Goal: Navigation & Orientation: Find specific page/section

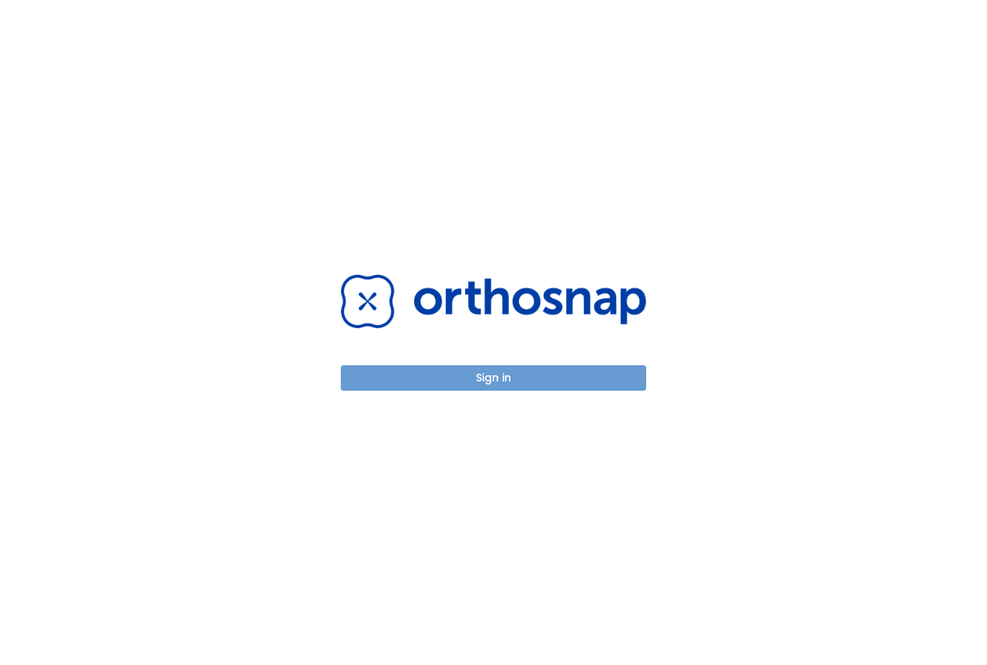
click at [530, 375] on button "Sign in" at bounding box center [493, 377] width 305 height 25
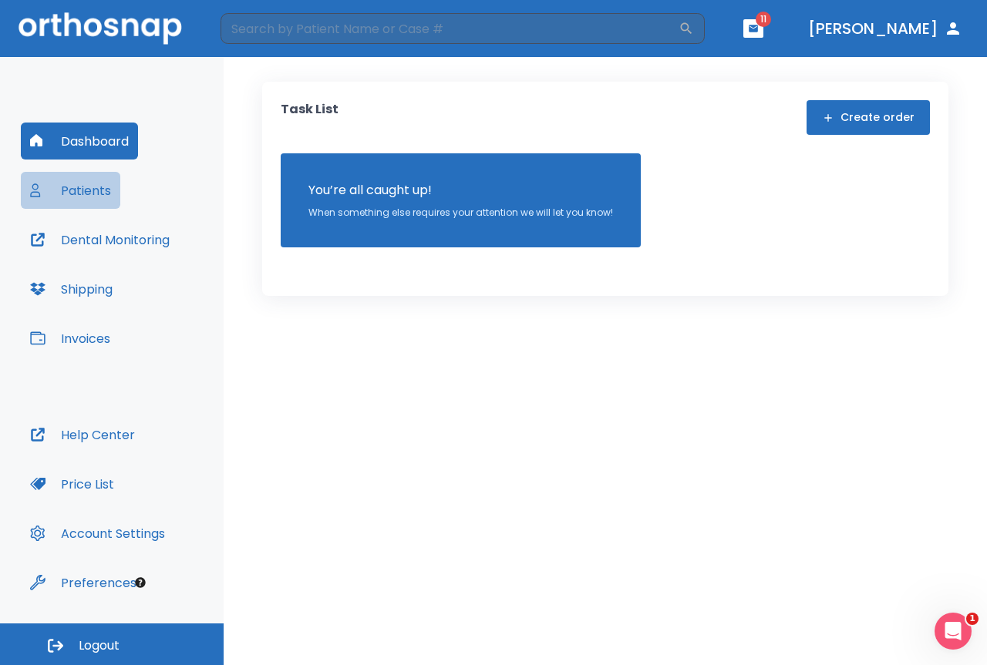
click at [76, 176] on button "Patients" at bounding box center [70, 190] width 99 height 37
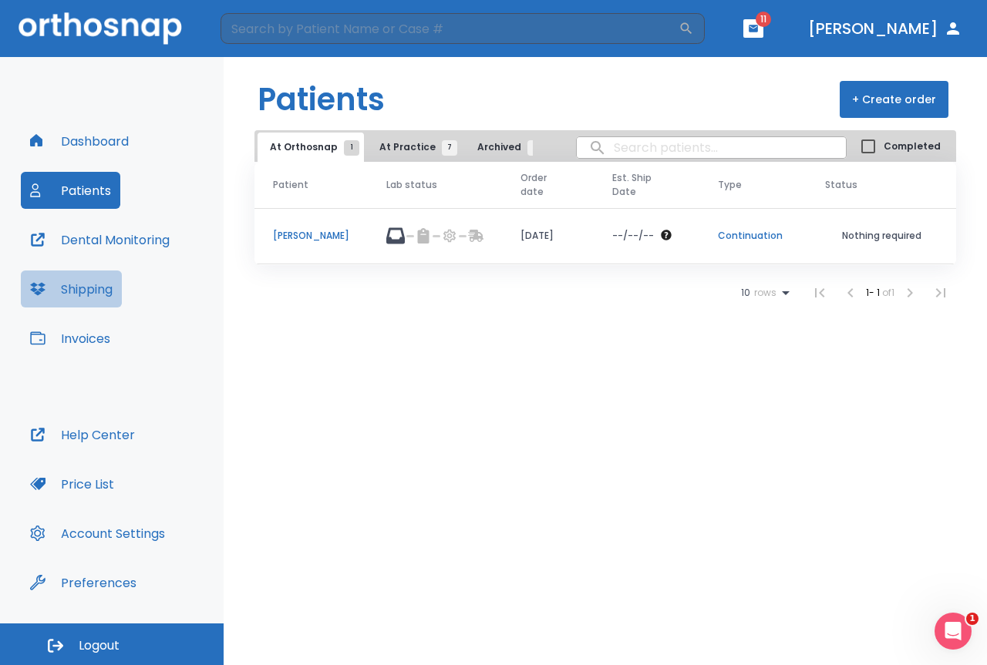
click at [98, 300] on button "Shipping" at bounding box center [71, 289] width 101 height 37
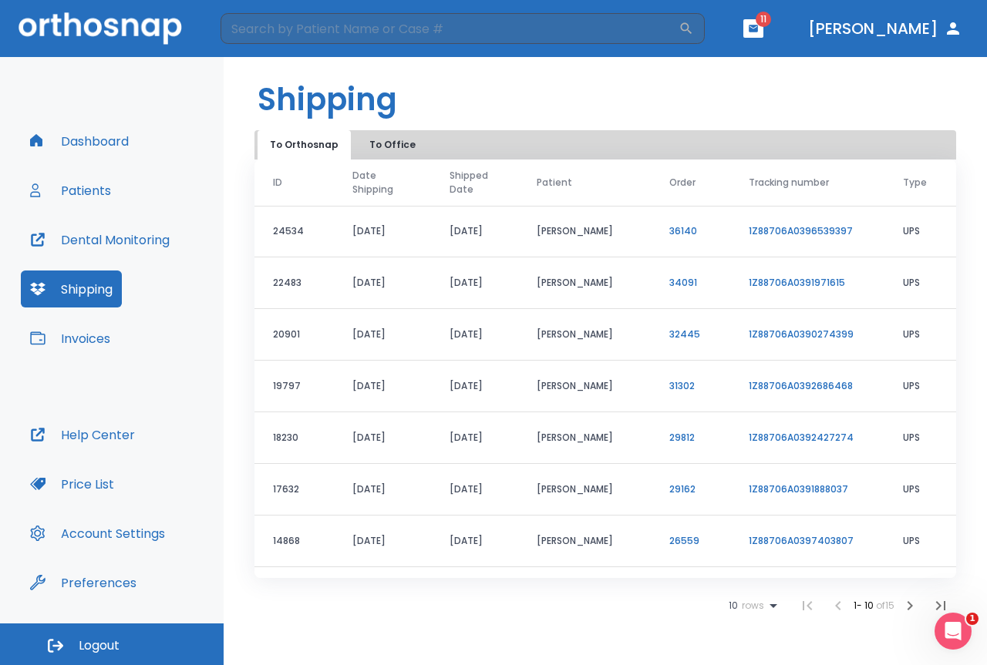
click at [62, 237] on button "Dental Monitoring" at bounding box center [100, 239] width 158 height 37
click at [89, 192] on button "Patients" at bounding box center [70, 190] width 99 height 37
